Goal: Information Seeking & Learning: Learn about a topic

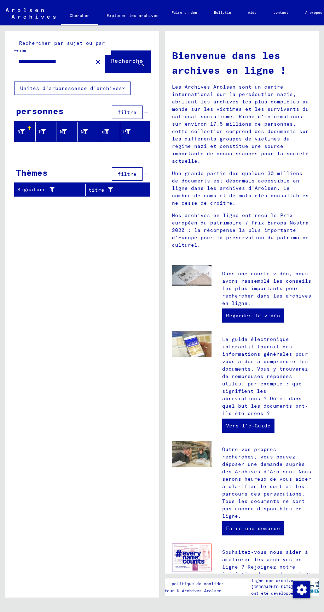
click at [40, 114] on font "personnes" at bounding box center [40, 111] width 48 height 11
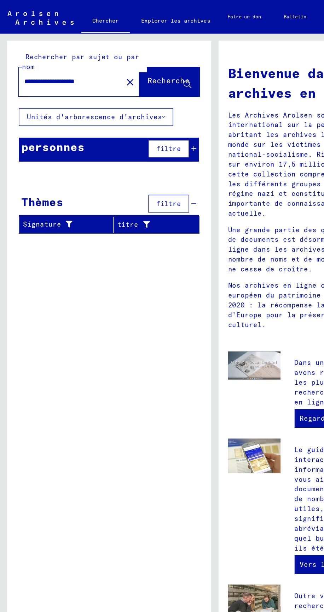
click at [37, 113] on font "personnes" at bounding box center [40, 111] width 48 height 11
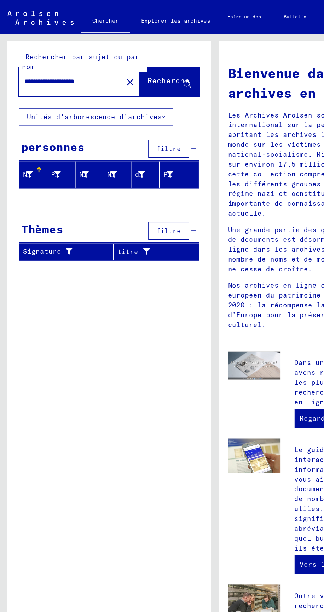
click at [22, 131] on font "Nom de famille" at bounding box center [39, 132] width 45 height 6
click at [22, 134] on font "Nom de famille" at bounding box center [39, 132] width 45 height 6
click at [20, 112] on font "personnes" at bounding box center [40, 111] width 48 height 11
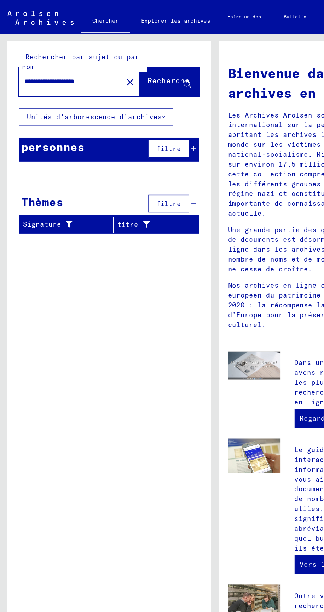
click at [32, 146] on div "Thèmes filtre" at bounding box center [82, 154] width 136 height 18
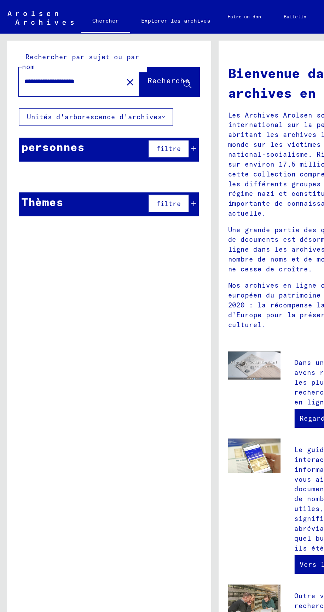
click at [130, 112] on font "filtre" at bounding box center [127, 112] width 19 height 6
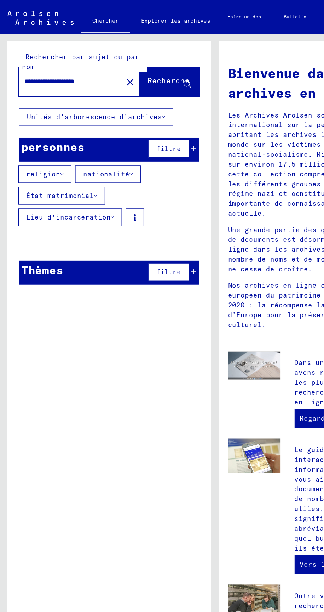
click at [67, 161] on font "Lieu d'incarcération" at bounding box center [52, 164] width 64 height 6
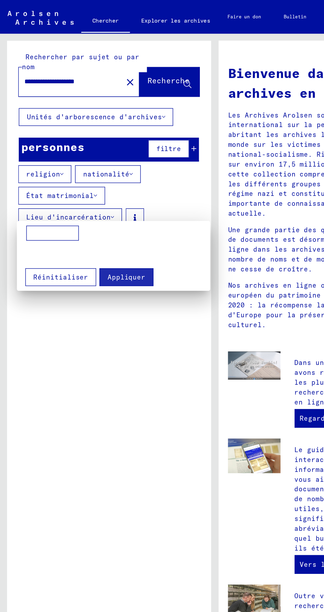
click at [40, 176] on input at bounding box center [40, 175] width 40 height 11
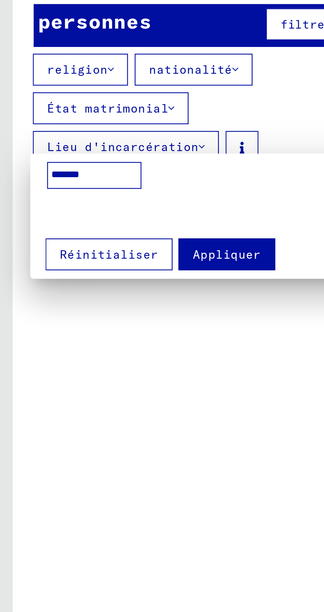
type input "*******"
click at [80, 129] on div at bounding box center [162, 306] width 324 height 612
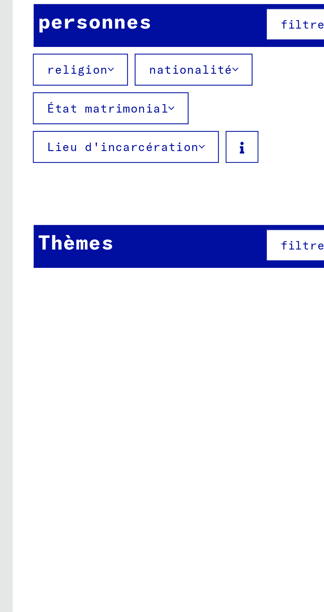
click at [97, 129] on icon at bounding box center [98, 131] width 2 height 5
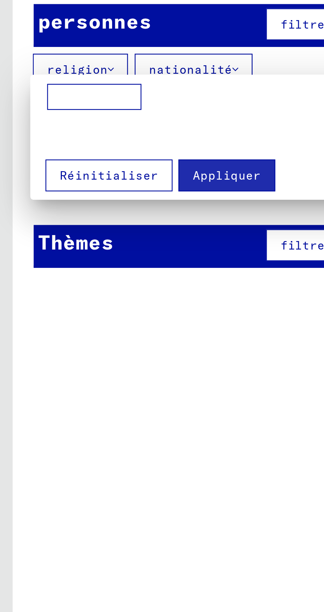
click at [29, 141] on input at bounding box center [40, 142] width 40 height 11
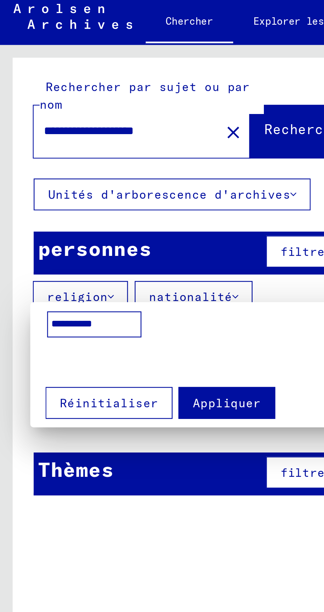
type input "*********"
click at [89, 59] on div at bounding box center [162, 306] width 324 height 612
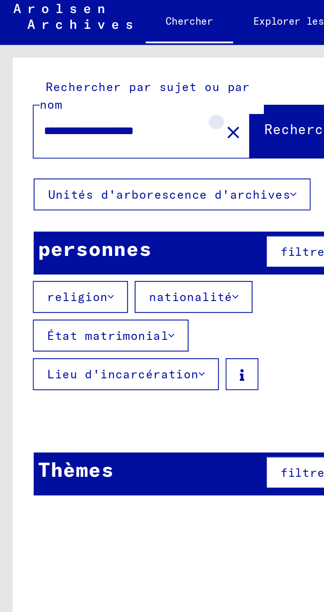
click at [94, 61] on mat-icon "close" at bounding box center [98, 62] width 8 height 8
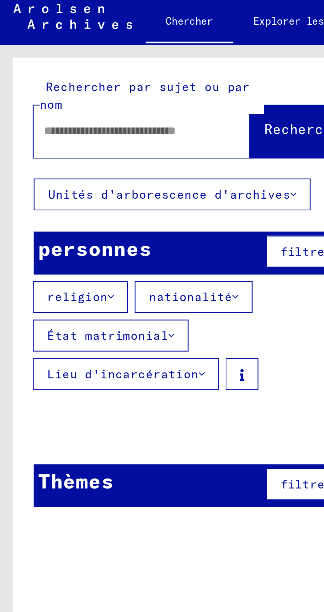
click at [41, 61] on input "text" at bounding box center [50, 61] width 65 height 7
click at [47, 85] on font "Unités d'arborescence d'archives" at bounding box center [71, 88] width 102 height 6
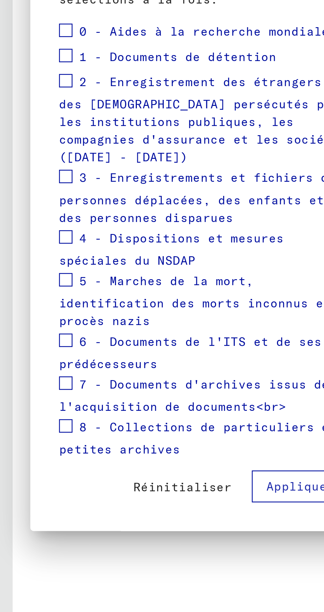
scroll to position [6, 0]
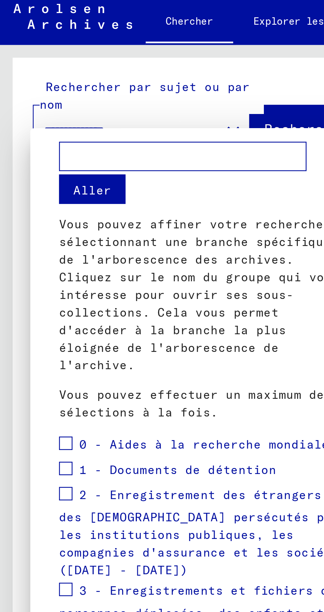
type input "**********"
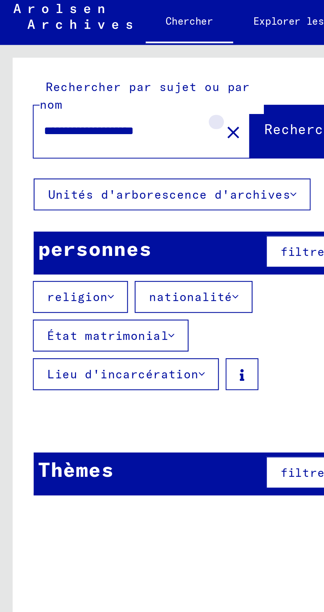
click at [94, 59] on mat-icon "close" at bounding box center [98, 62] width 8 height 8
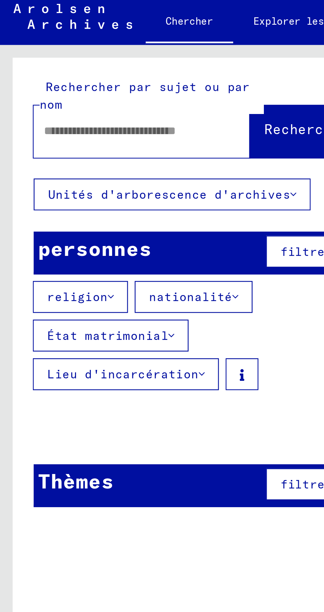
click at [34, 61] on input "text" at bounding box center [50, 61] width 65 height 7
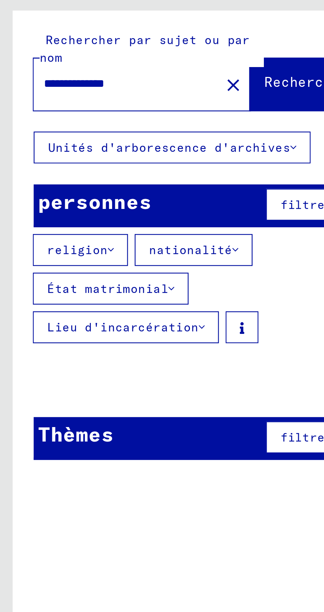
click at [52, 61] on input "**********" at bounding box center [50, 61] width 65 height 7
type input "**********"
click at [87, 128] on font "nationalité" at bounding box center [80, 131] width 35 height 6
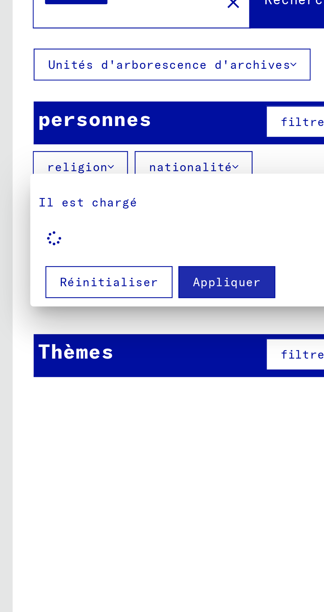
click at [80, 127] on div at bounding box center [162, 306] width 324 height 612
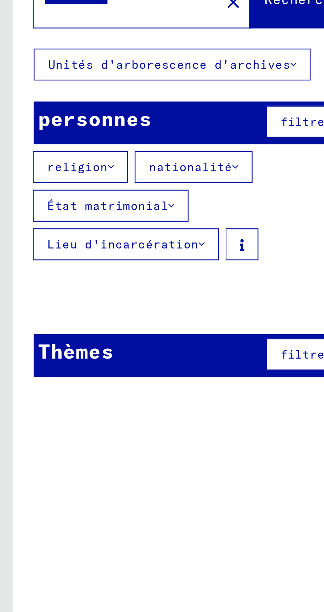
click at [92, 131] on font "nationalité" at bounding box center [80, 131] width 35 height 6
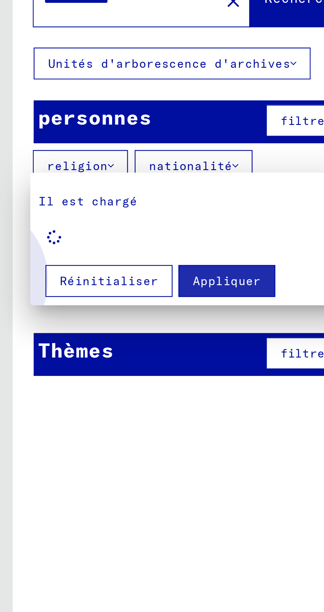
click at [32, 182] on font "Réinitialiser" at bounding box center [45, 180] width 41 height 6
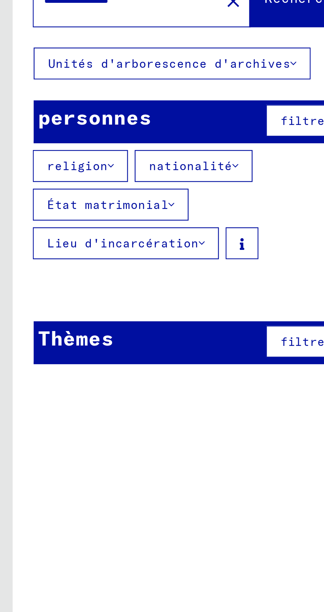
click at [30, 164] on font "Lieu d'incarcération" at bounding box center [52, 164] width 64 height 6
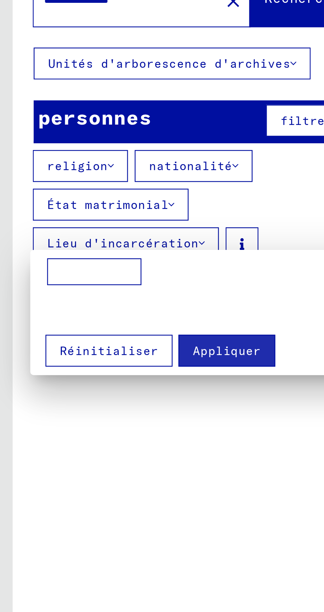
click at [33, 177] on input at bounding box center [40, 175] width 40 height 11
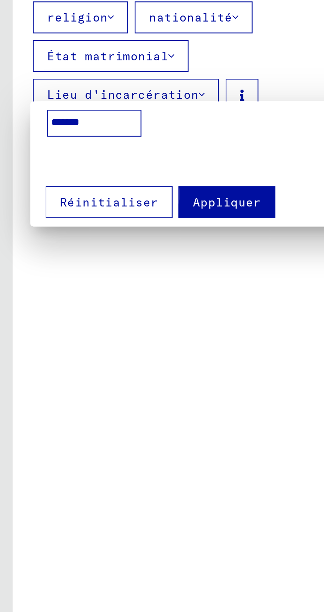
type input "*******"
click at [95, 209] on font "Appliquer" at bounding box center [95, 209] width 29 height 6
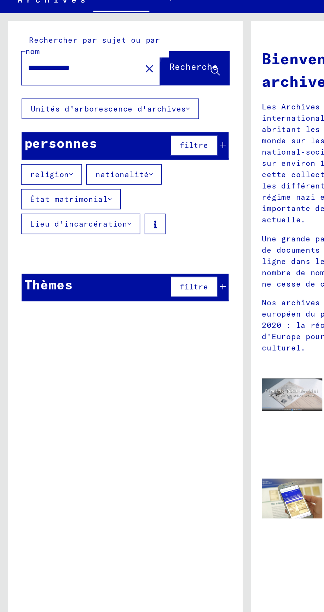
click at [122, 56] on button "Recherche" at bounding box center [127, 62] width 45 height 22
click at [139, 62] on icon at bounding box center [141, 64] width 6 height 6
click at [38, 61] on input "**********" at bounding box center [50, 61] width 65 height 7
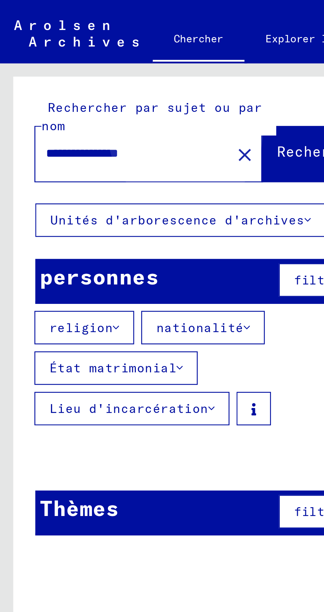
type input "**********"
click at [113, 61] on font "Recherche" at bounding box center [127, 60] width 32 height 7
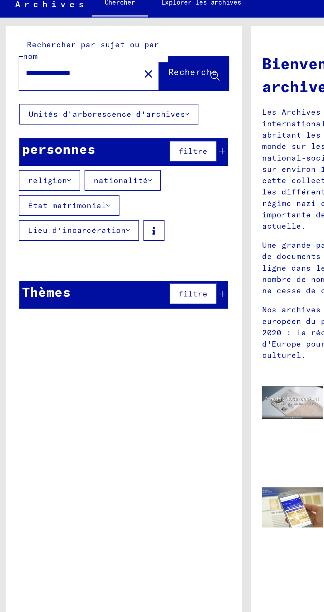
click at [125, 206] on font "filtre" at bounding box center [127, 205] width 19 height 6
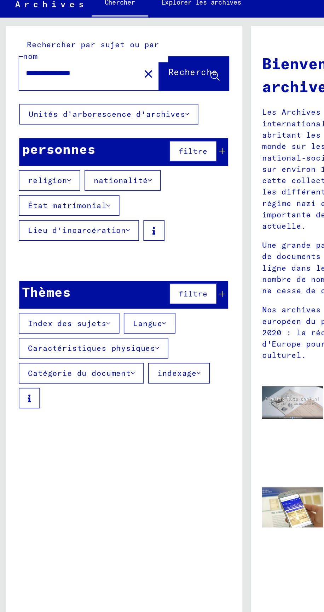
click at [95, 224] on font "Langue" at bounding box center [97, 224] width 19 height 6
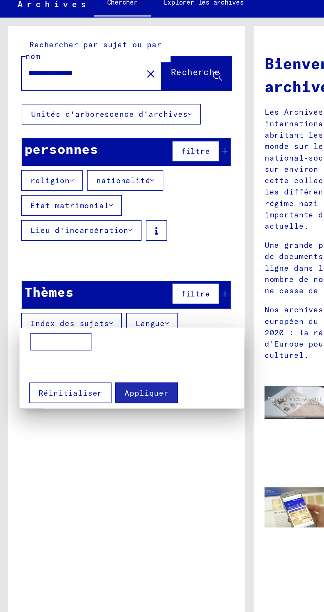
click at [72, 315] on div at bounding box center [162, 306] width 324 height 612
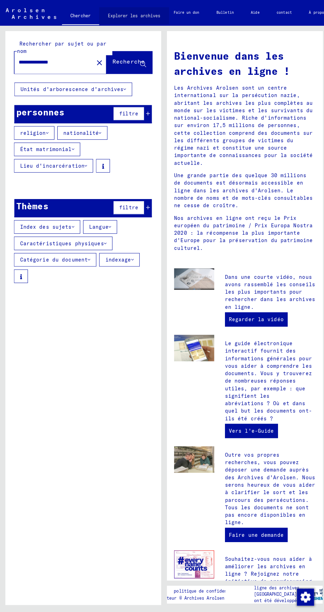
click at [141, 15] on font "Explorer les archives" at bounding box center [132, 15] width 52 height 5
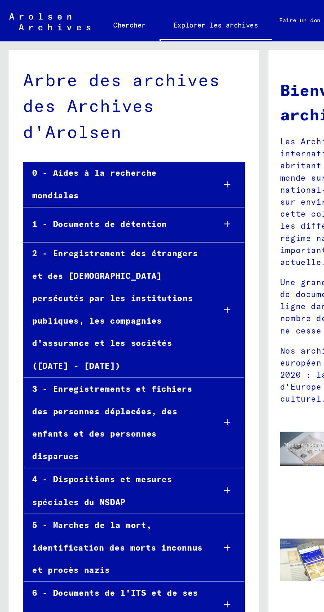
click at [47, 170] on div "2 - Enregistrement des étrangers et des [DEMOGRAPHIC_DATA] persécutés par les i…" at bounding box center [69, 190] width 111 height 83
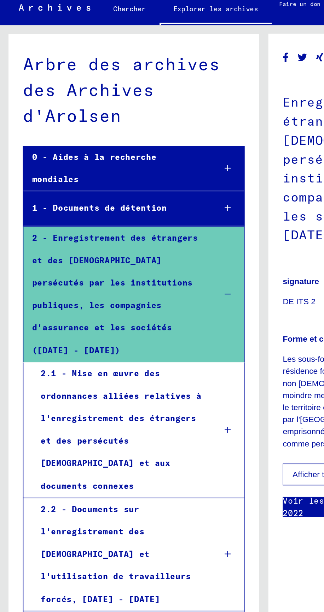
scroll to position [33, 0]
click at [45, 316] on div "2.2 - Documents sur l'enregistrement des [DEMOGRAPHIC_DATA] et l'utilisation de…" at bounding box center [73, 350] width 107 height 69
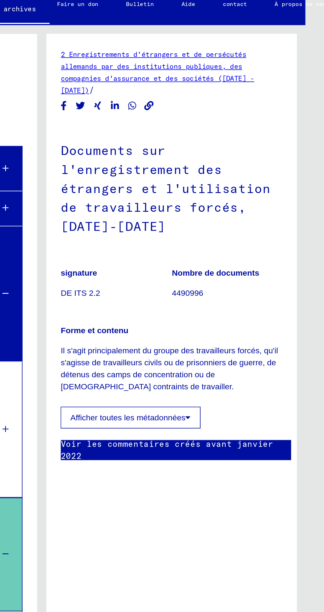
scroll to position [33, 31]
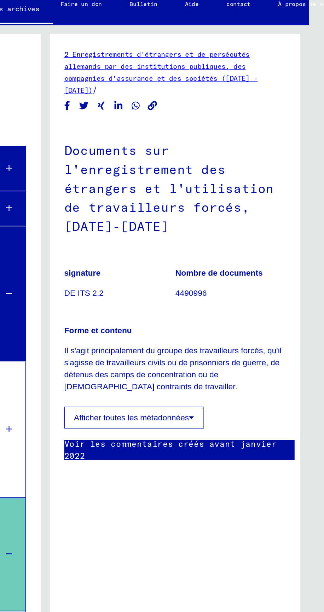
click at [161, 264] on font "Afficher toutes les métadonnées" at bounding box center [183, 267] width 71 height 6
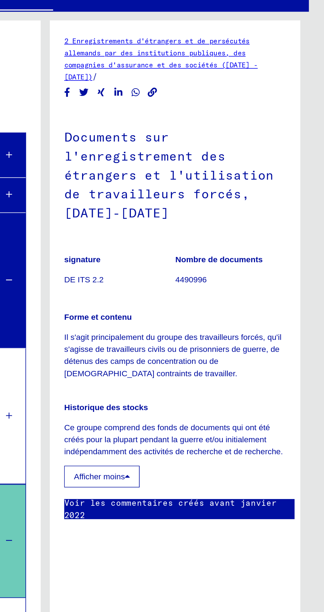
scroll to position [0, 0]
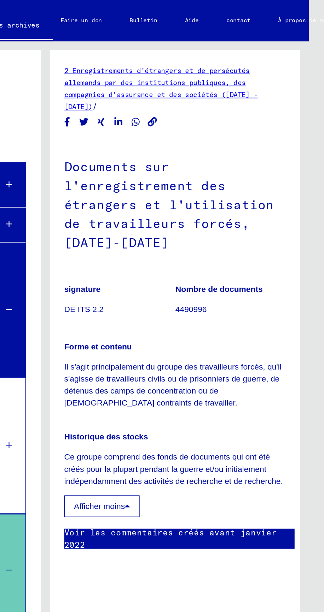
click at [168, 59] on font "2 Enregistrements d'étrangers et de persécutés allemands par des institutions p…" at bounding box center [201, 55] width 119 height 28
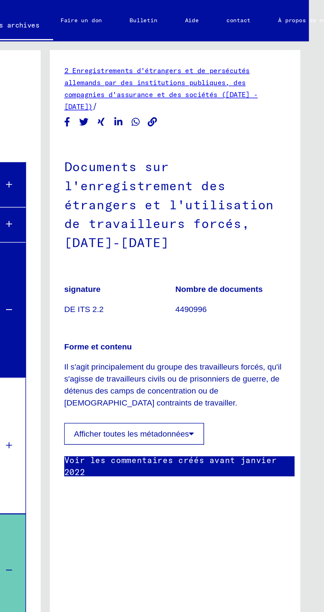
click at [165, 141] on font "Documents sur l'enregistrement des étrangers et l'utilisation de travailleurs f…" at bounding box center [206, 125] width 129 height 57
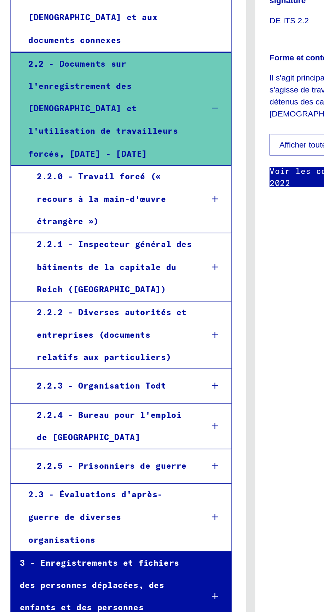
scroll to position [111, 0]
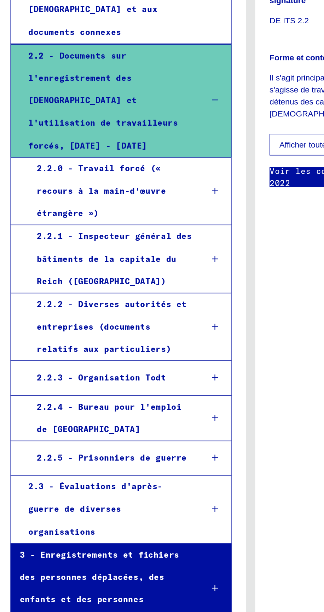
click at [59, 457] on font "2.2.5 - Prisonniers de guerre" at bounding box center [76, 460] width 92 height 6
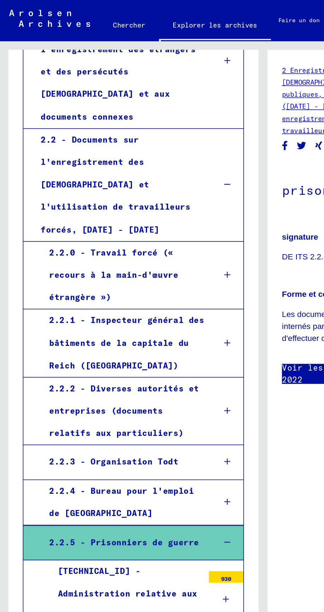
scroll to position [33, 0]
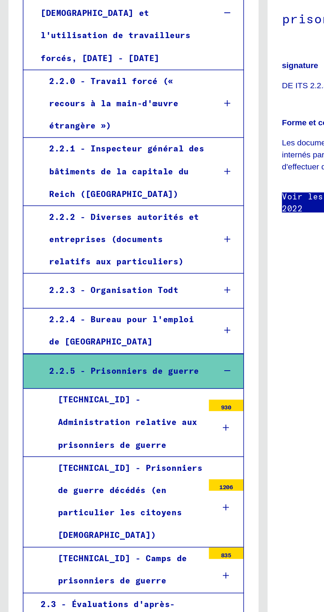
click at [69, 447] on font "[TECHNICAL_ID] - Camps de prisonniers de guerre" at bounding box center [75, 457] width 79 height 20
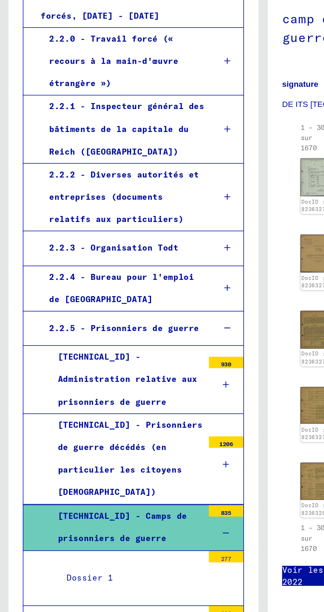
scroll to position [262, 0]
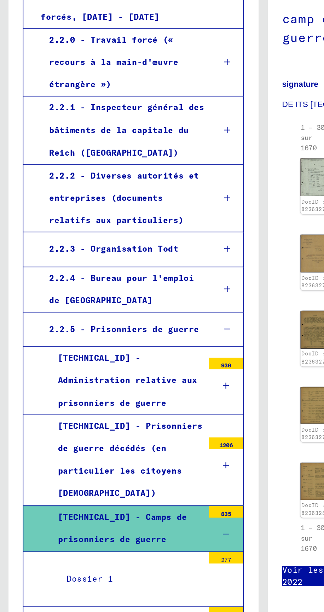
click at [49, 460] on font "Dossier 1" at bounding box center [55, 463] width 29 height 6
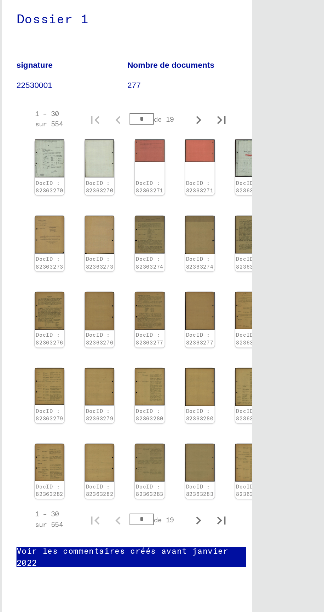
scroll to position [33, 0]
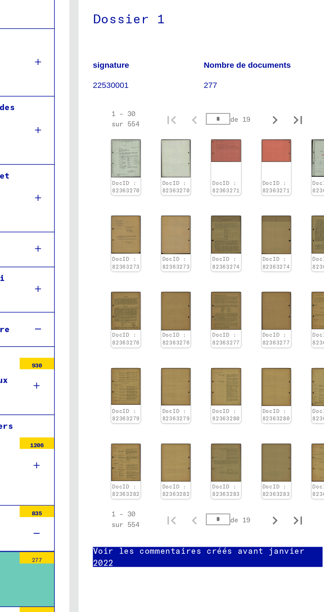
click at [188, 192] on img at bounding box center [194, 203] width 18 height 23
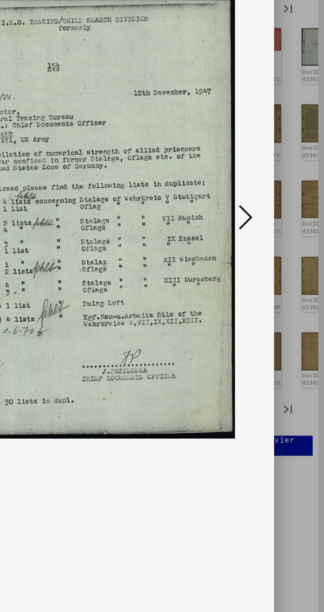
scroll to position [0, 0]
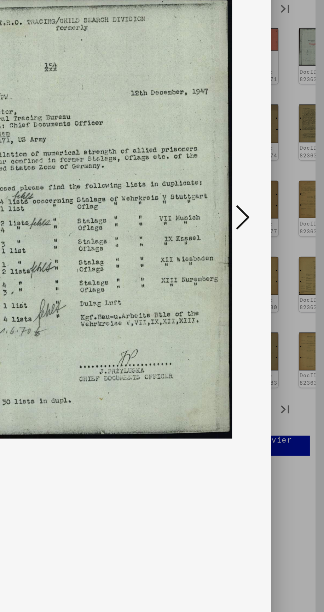
click at [271, 303] on icon at bounding box center [273, 308] width 8 height 17
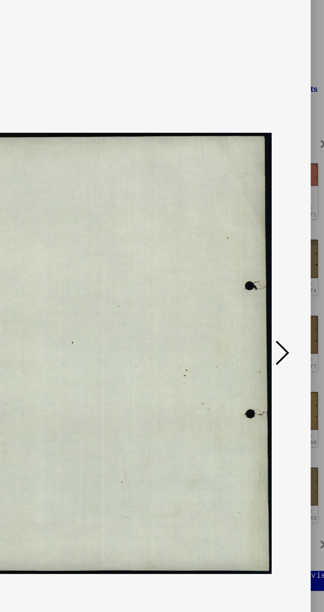
click at [267, 305] on button at bounding box center [273, 309] width 13 height 20
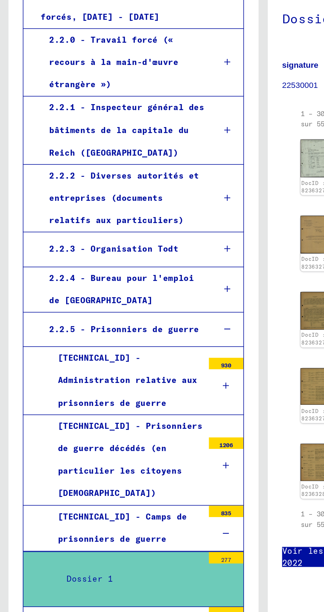
scroll to position [370, 0]
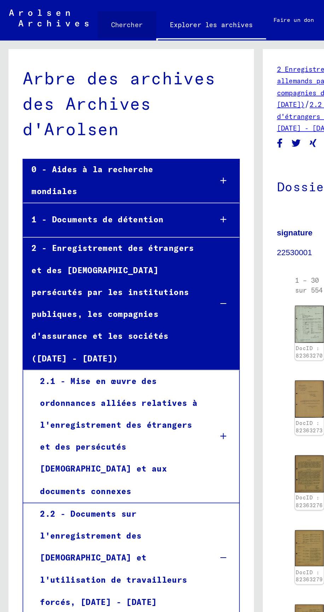
click at [75, 14] on font "Chercher" at bounding box center [80, 15] width 20 height 5
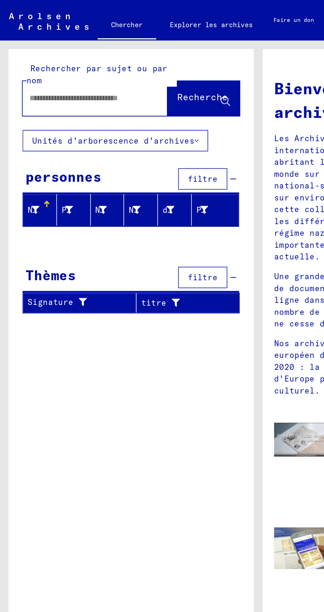
click at [48, 59] on input "text" at bounding box center [50, 61] width 65 height 7
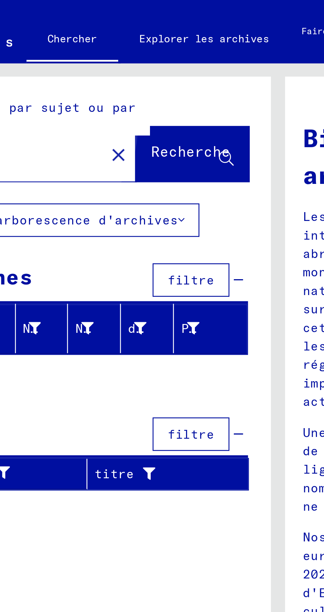
scroll to position [0, 53]
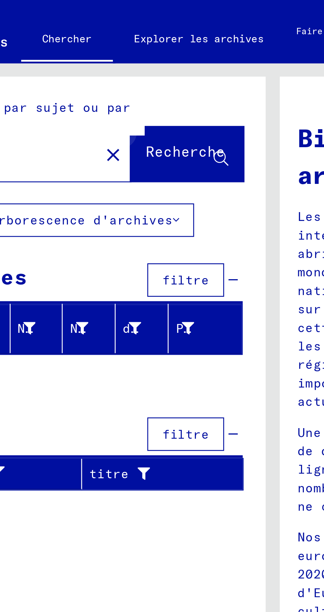
type input "**********"
click at [87, 61] on icon at bounding box center [88, 64] width 6 height 6
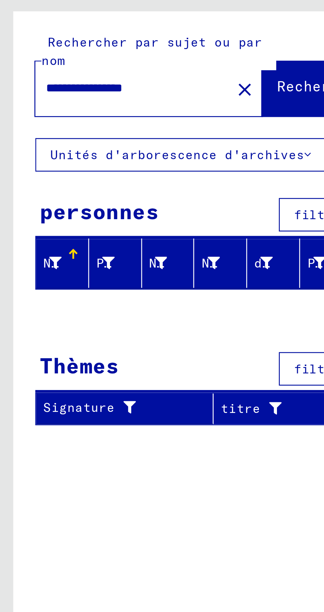
click at [21, 133] on font "Nom de famille" at bounding box center [39, 132] width 45 height 6
click at [22, 131] on font "Nom de famille" at bounding box center [39, 132] width 45 height 6
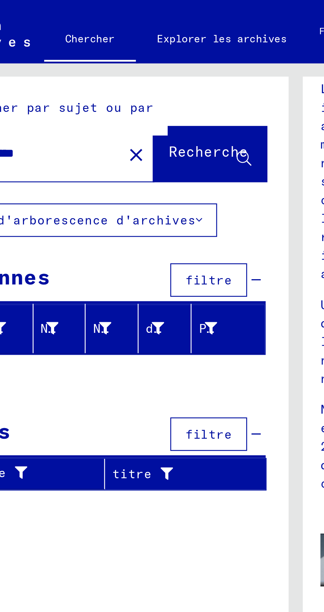
scroll to position [0, 42]
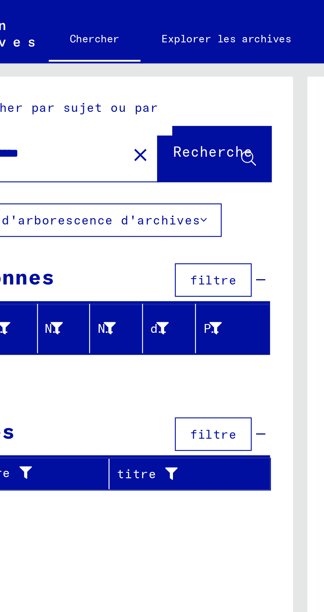
click at [87, 107] on button "filtre" at bounding box center [85, 112] width 31 height 13
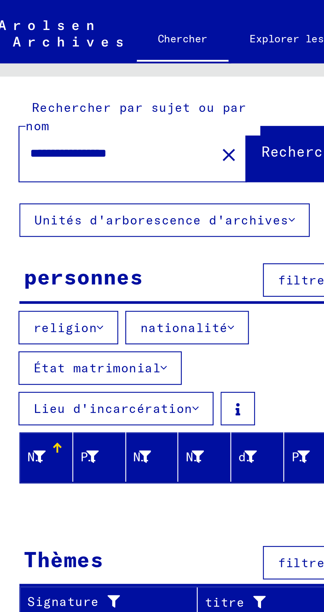
scroll to position [33, 6]
click at [66, 128] on font "nationalité" at bounding box center [73, 131] width 35 height 6
